Goal: Task Accomplishment & Management: Manage account settings

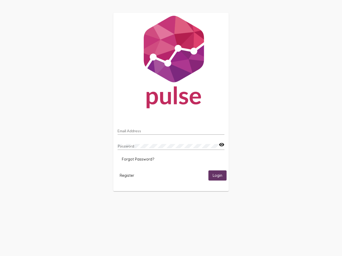
click at [171, 130] on input "Email Address" at bounding box center [171, 131] width 107 height 4
click at [221, 145] on mat-icon "visibility" at bounding box center [222, 145] width 6 height 6
click at [138, 160] on span "Forgot Password?" at bounding box center [138, 159] width 32 height 5
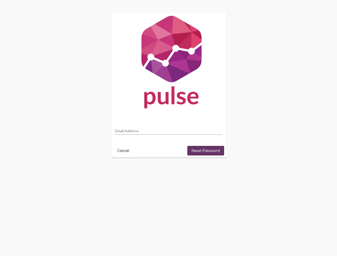
click at [127, 171] on html "Email Address Cancel Reset Password" at bounding box center [168, 85] width 337 height 171
click at [217, 171] on html "Email Address Cancel Reset Password" at bounding box center [168, 85] width 337 height 171
